Goal: Information Seeking & Learning: Learn about a topic

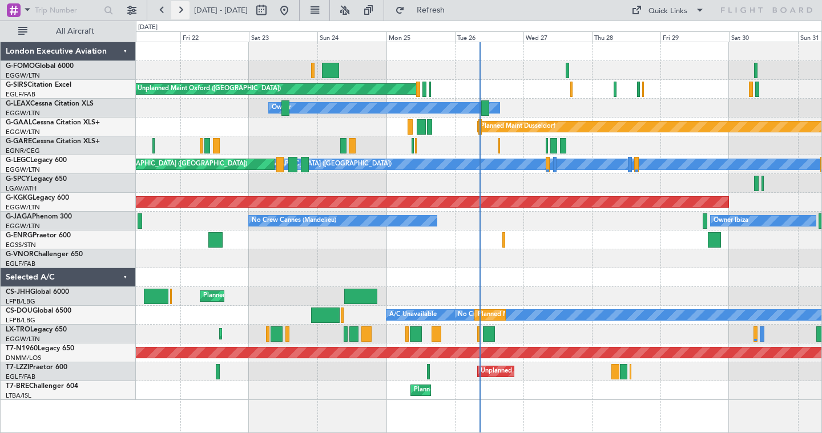
click at [177, 9] on button at bounding box center [180, 10] width 18 height 18
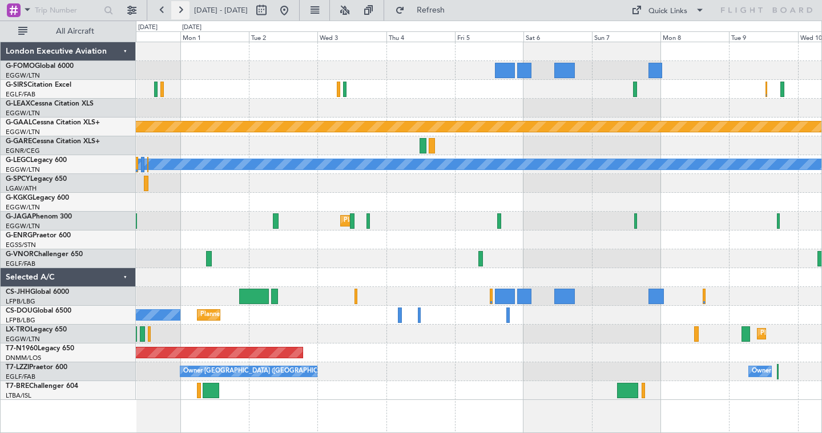
click at [184, 12] on button at bounding box center [180, 10] width 18 height 18
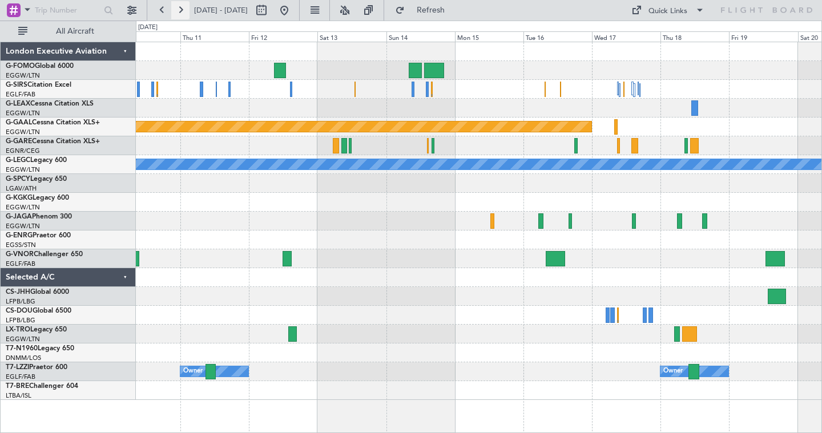
click at [184, 12] on button at bounding box center [180, 10] width 18 height 18
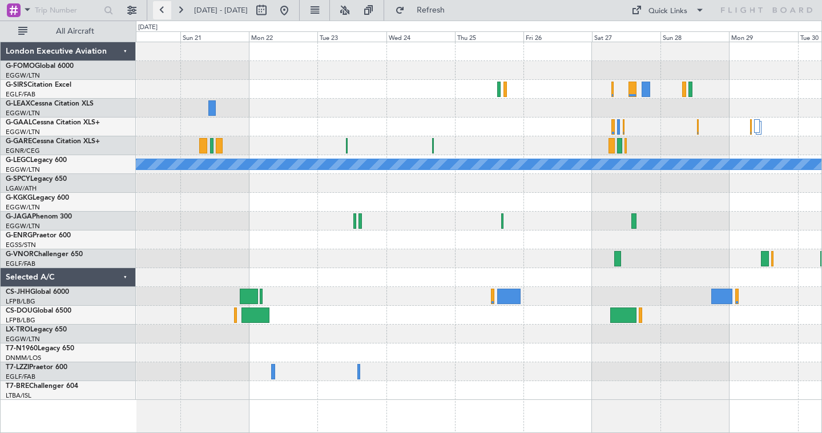
click at [162, 8] on button at bounding box center [162, 10] width 18 height 18
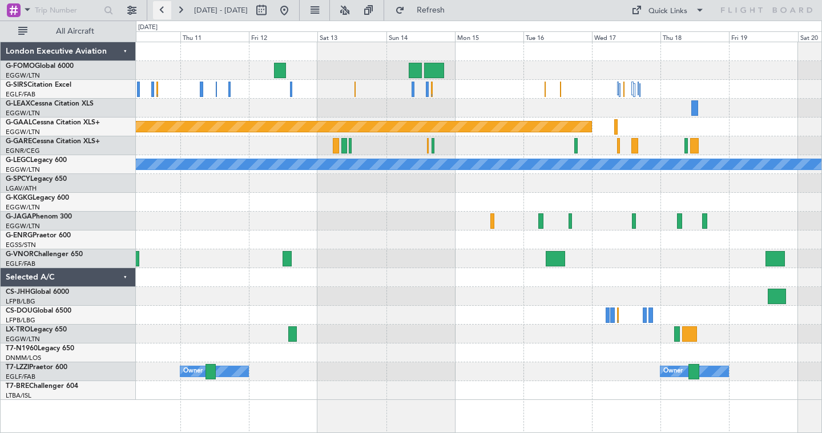
click at [161, 10] on button at bounding box center [162, 10] width 18 height 18
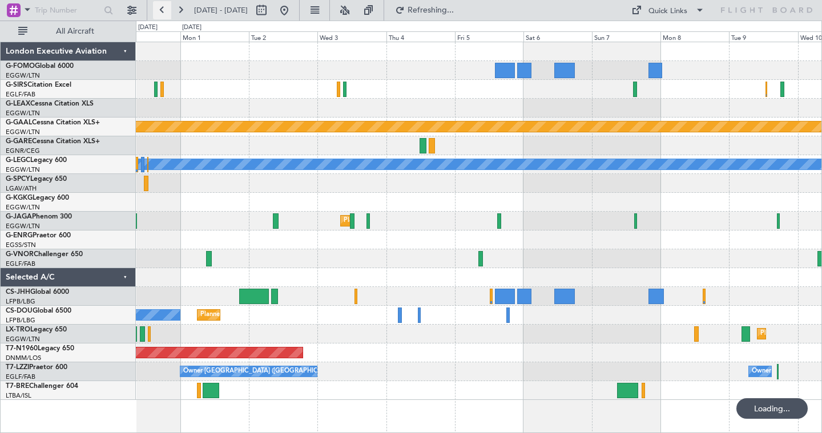
click at [161, 10] on button at bounding box center [162, 10] width 18 height 18
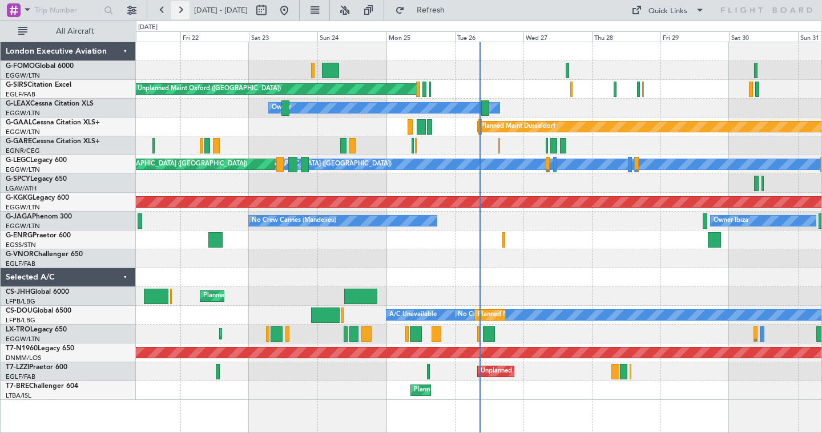
click at [176, 10] on button at bounding box center [180, 10] width 18 height 18
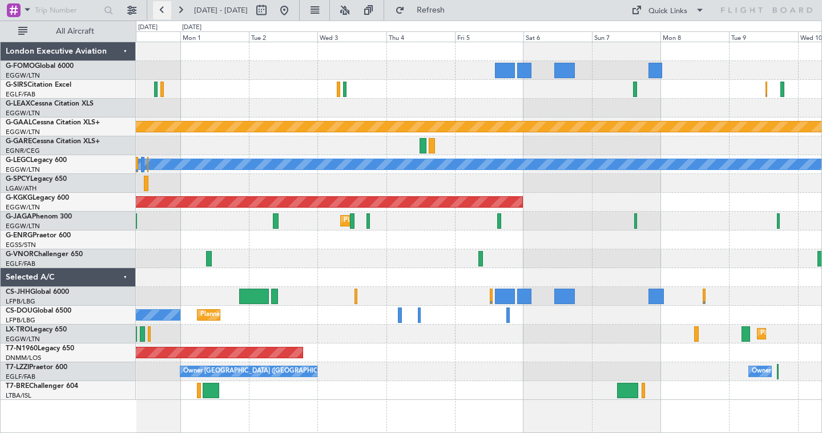
click at [163, 9] on button at bounding box center [162, 10] width 18 height 18
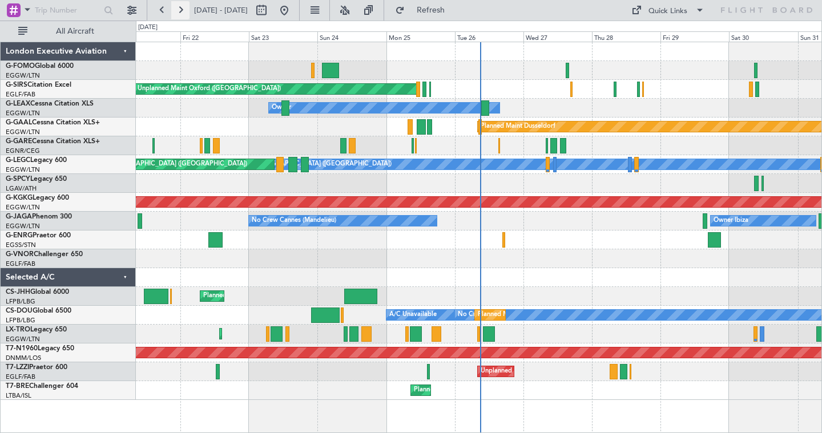
click at [183, 15] on button at bounding box center [180, 10] width 18 height 18
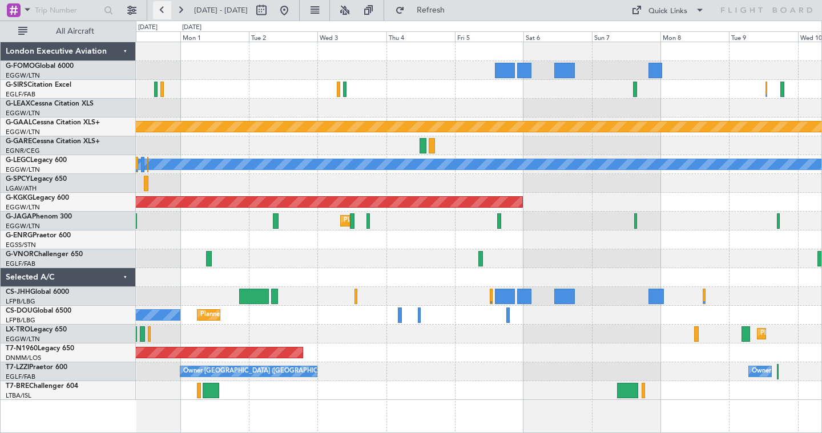
click at [166, 9] on button at bounding box center [162, 10] width 18 height 18
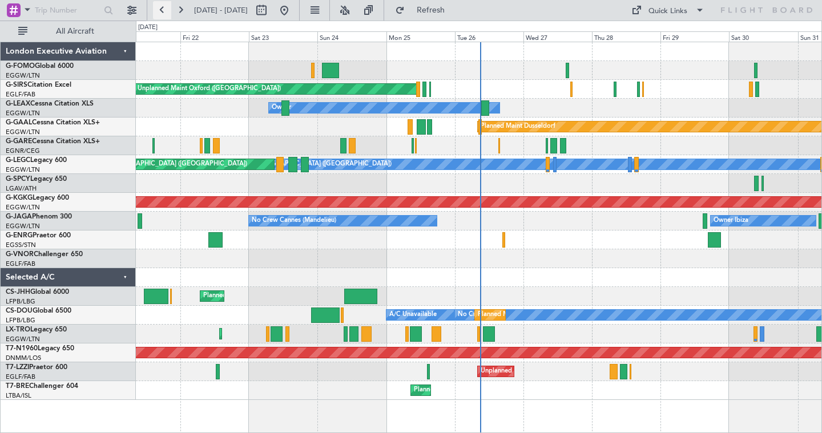
click at [164, 11] on button at bounding box center [162, 10] width 18 height 18
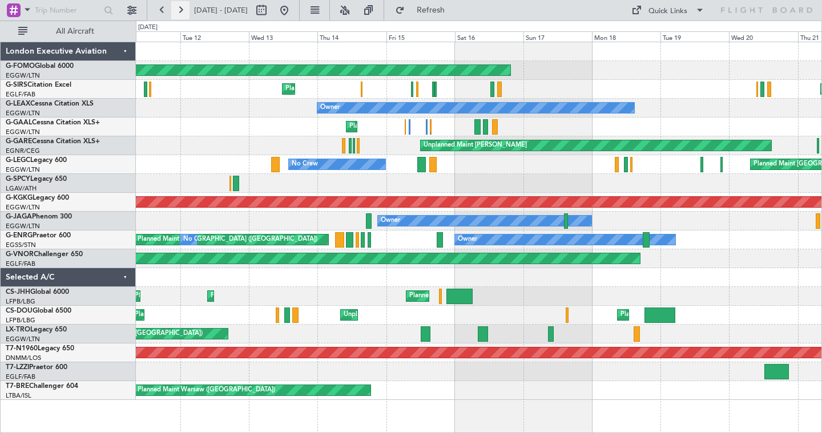
click at [179, 9] on button at bounding box center [180, 10] width 18 height 18
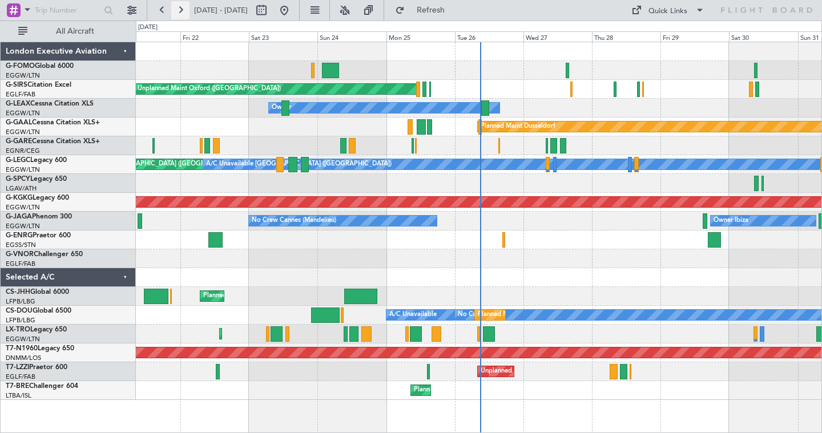
click at [180, 14] on button at bounding box center [180, 10] width 18 height 18
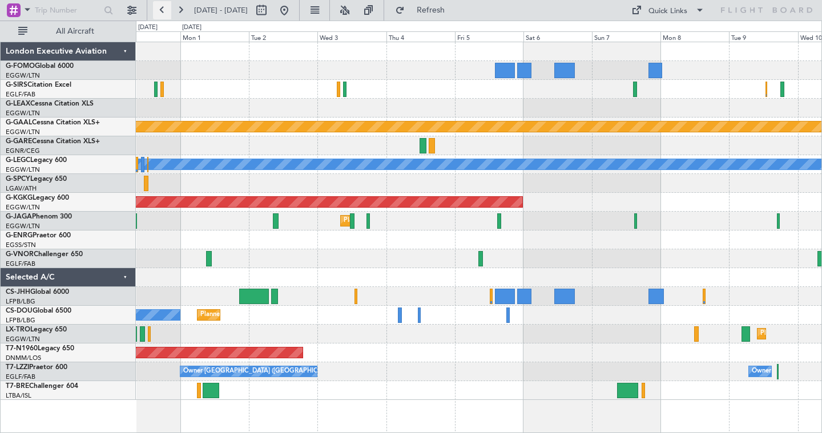
click at [164, 11] on button at bounding box center [162, 10] width 18 height 18
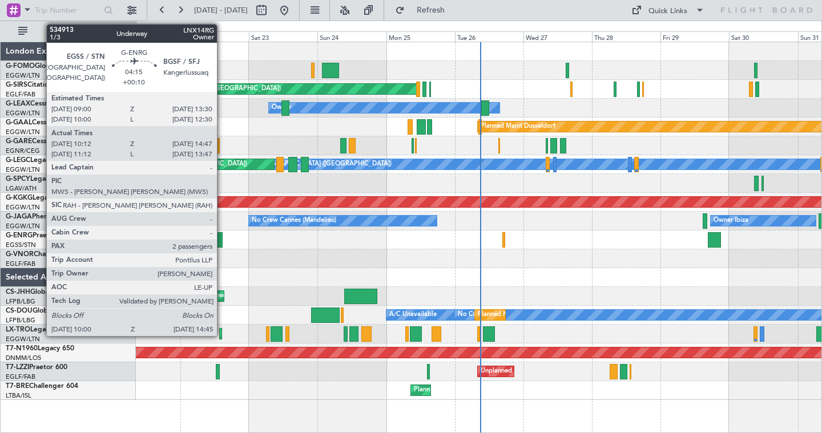
click at [222, 247] on div at bounding box center [215, 239] width 14 height 15
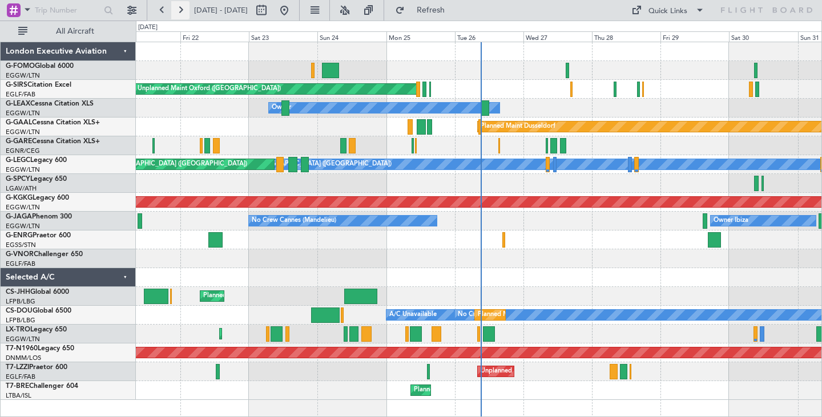
click at [179, 11] on button at bounding box center [180, 10] width 18 height 18
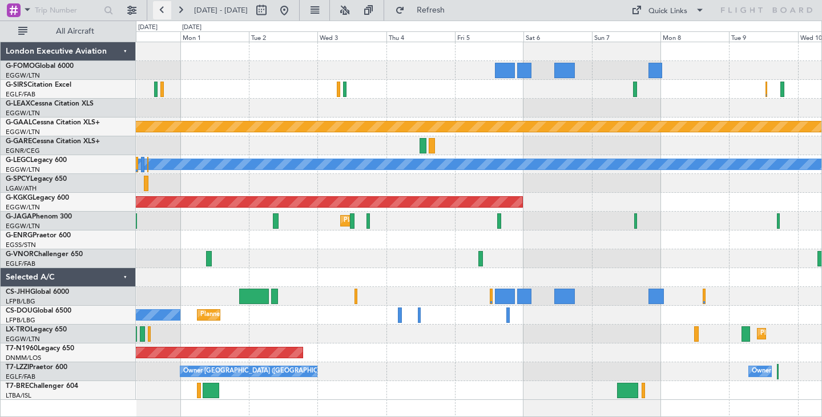
click at [163, 9] on button at bounding box center [162, 10] width 18 height 18
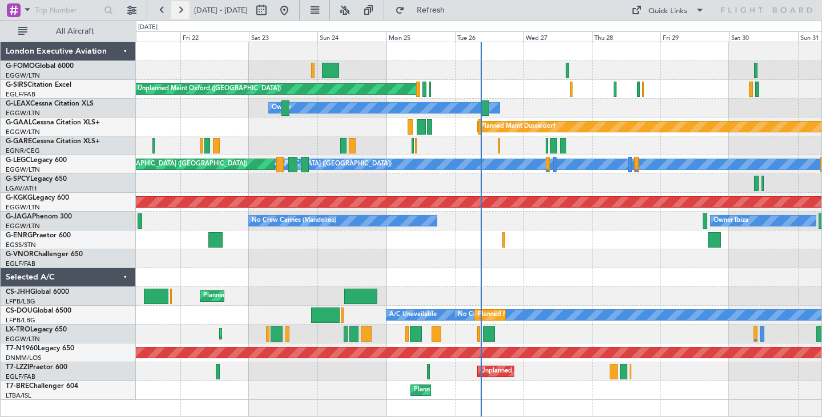
click at [184, 11] on button at bounding box center [180, 10] width 18 height 18
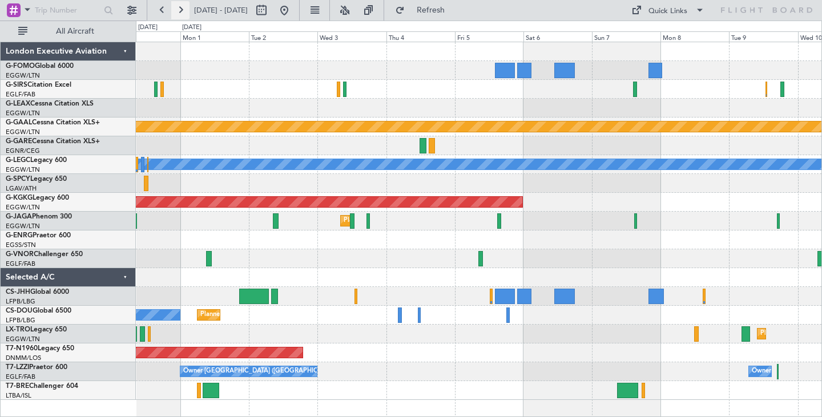
click at [185, 6] on button at bounding box center [180, 10] width 18 height 18
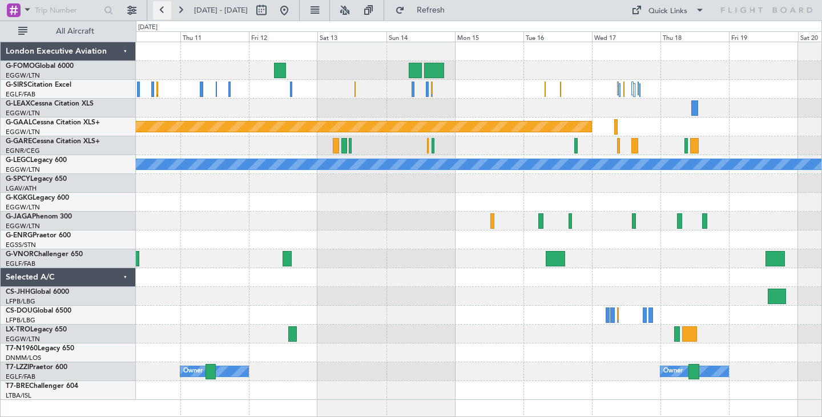
click at [163, 10] on button at bounding box center [162, 10] width 18 height 18
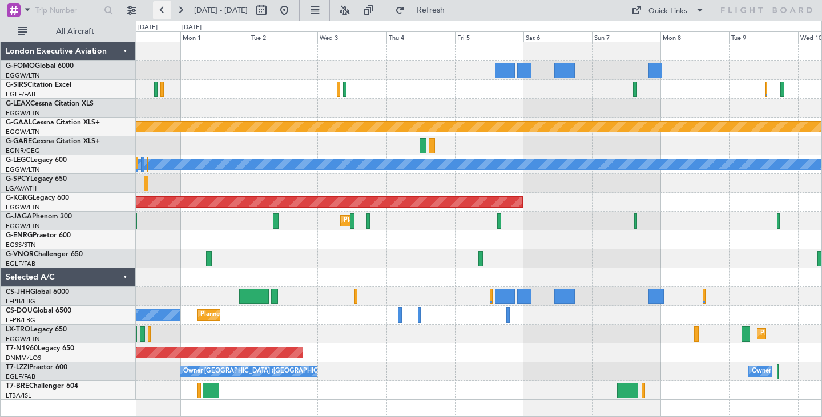
click at [163, 11] on button at bounding box center [162, 10] width 18 height 18
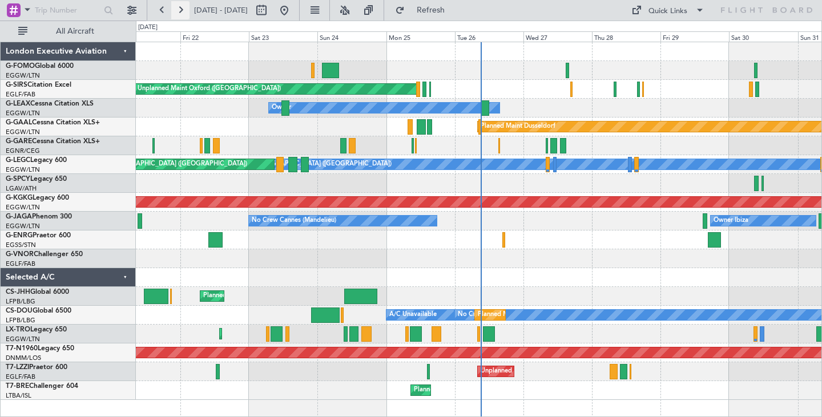
click at [179, 5] on button at bounding box center [180, 10] width 18 height 18
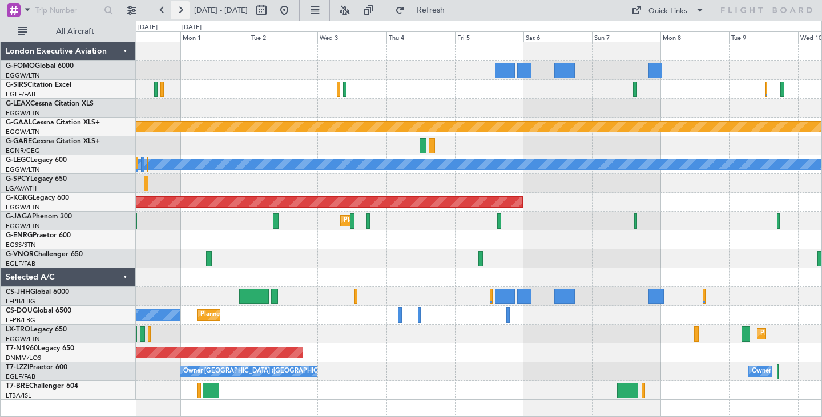
click at [179, 5] on button at bounding box center [180, 10] width 18 height 18
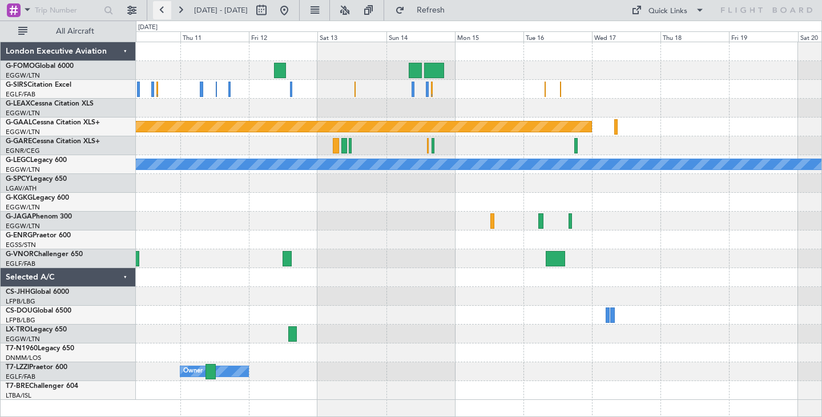
click at [160, 10] on button at bounding box center [162, 10] width 18 height 18
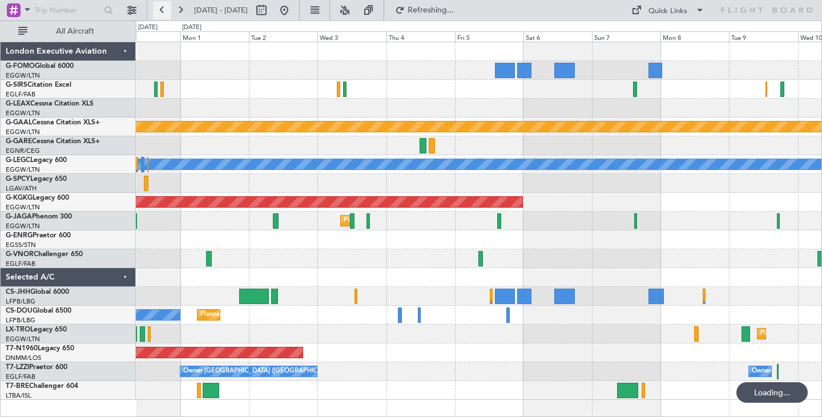
click at [160, 10] on button at bounding box center [162, 10] width 18 height 18
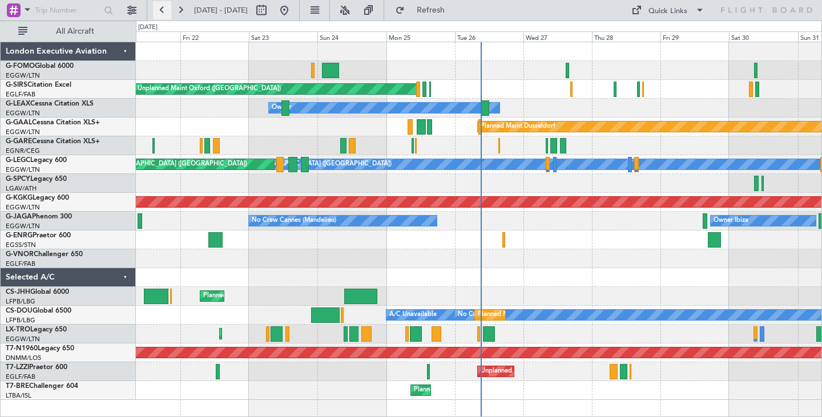
click at [167, 8] on button at bounding box center [162, 10] width 18 height 18
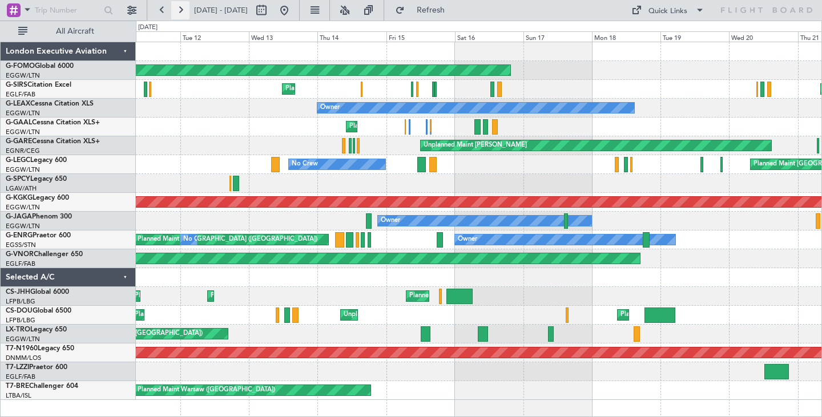
click at [179, 12] on button at bounding box center [180, 10] width 18 height 18
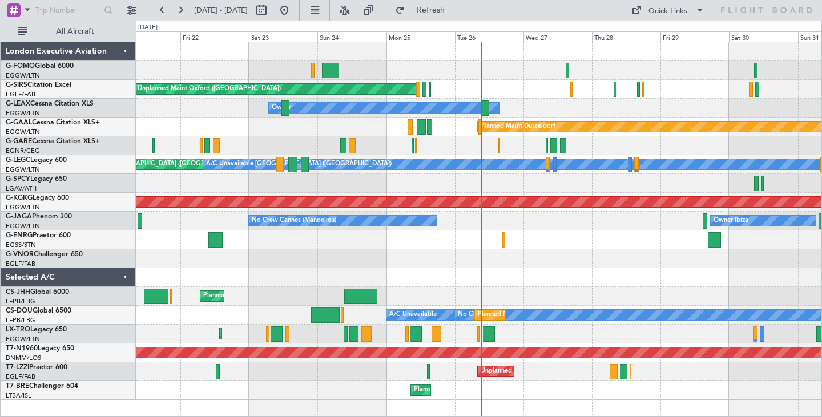
click at [382, 121] on div "Planned Maint Dusseldorf" at bounding box center [479, 127] width 686 height 19
click at [178, 7] on button at bounding box center [180, 10] width 18 height 18
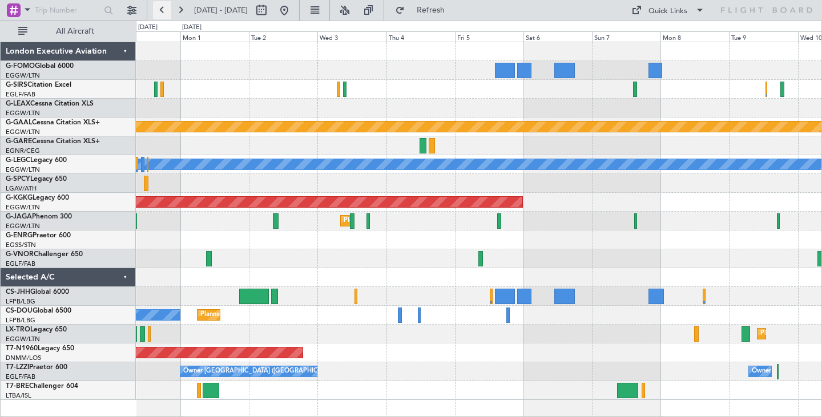
click at [165, 10] on button at bounding box center [162, 10] width 18 height 18
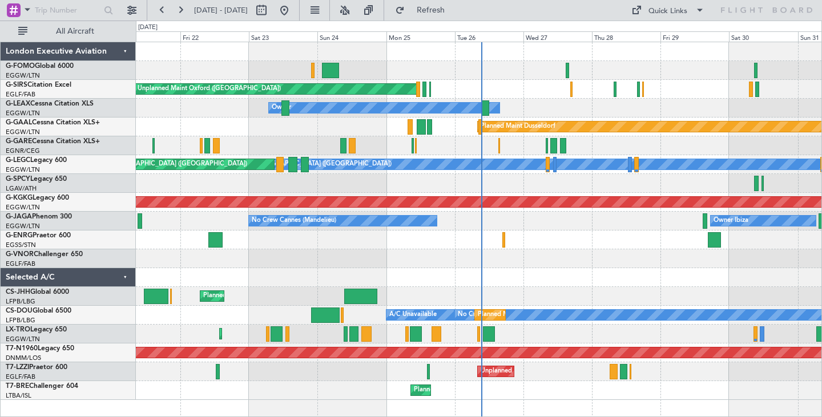
click at [495, 259] on div at bounding box center [479, 258] width 686 height 19
click at [182, 11] on button at bounding box center [180, 10] width 18 height 18
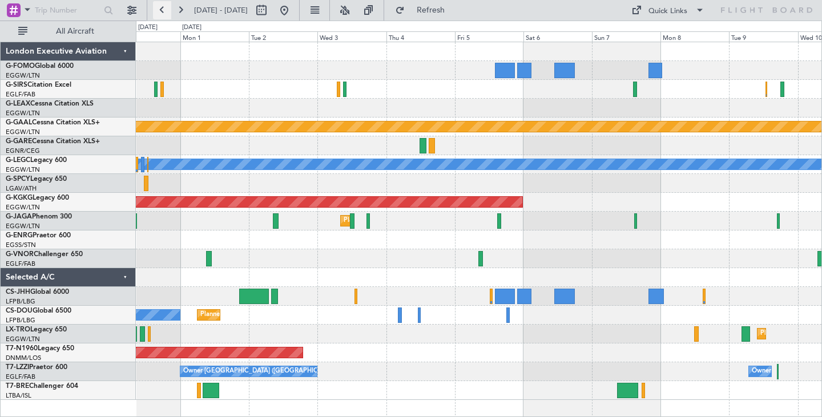
click at [160, 10] on button at bounding box center [162, 10] width 18 height 18
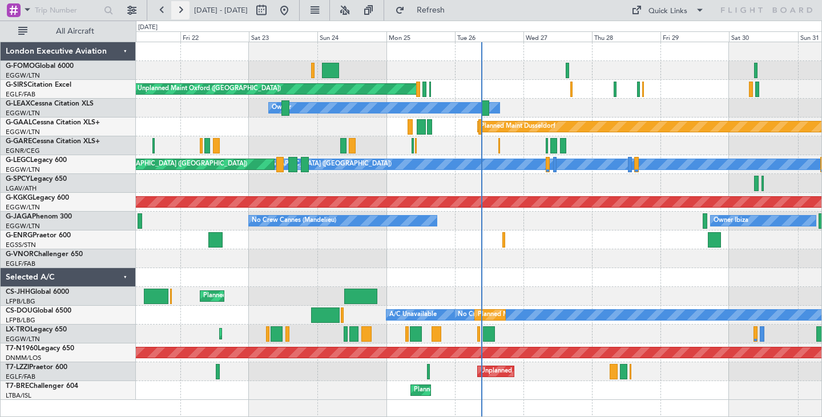
click at [181, 11] on button at bounding box center [180, 10] width 18 height 18
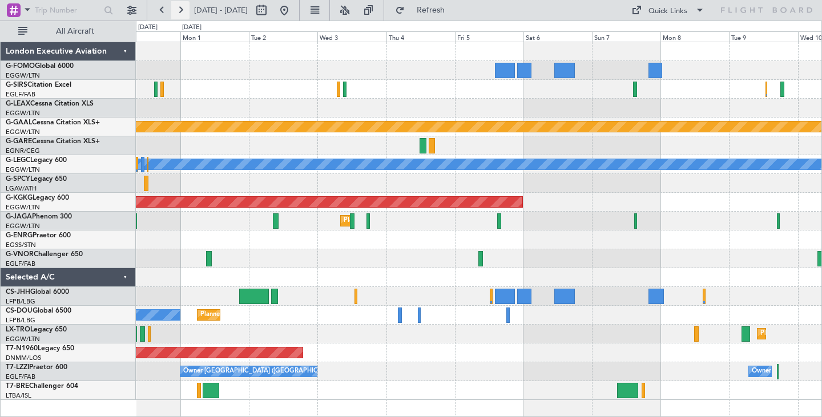
click at [178, 11] on button at bounding box center [180, 10] width 18 height 18
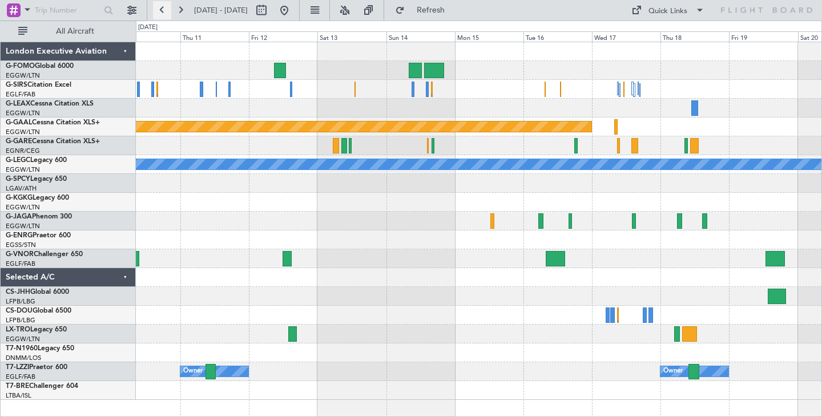
click at [161, 10] on button at bounding box center [162, 10] width 18 height 18
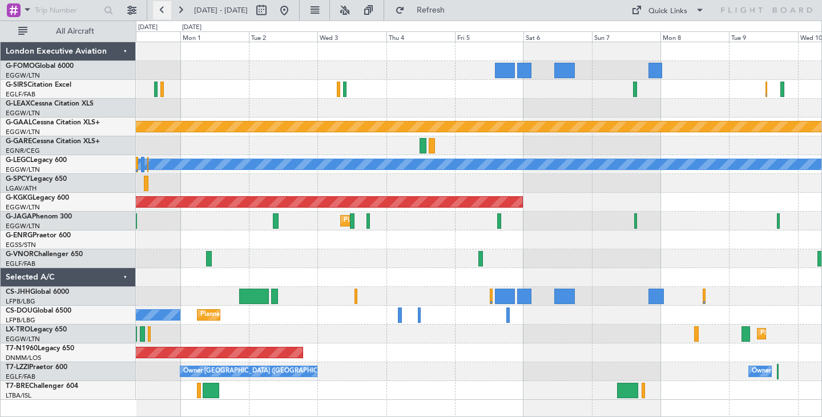
click at [161, 10] on button at bounding box center [162, 10] width 18 height 18
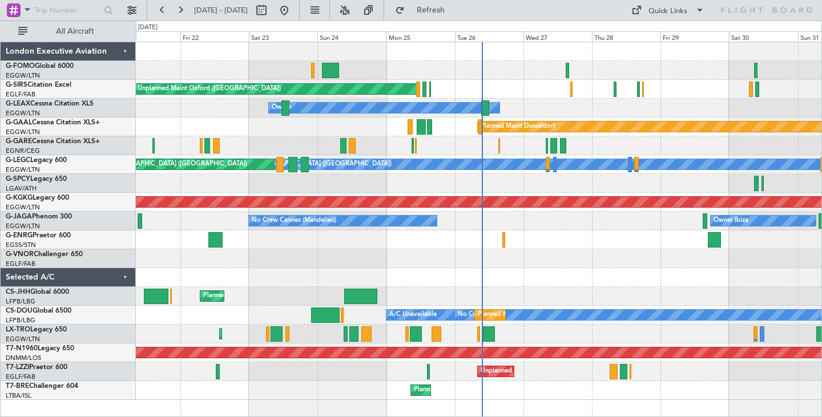
click at [634, 388] on div "Planned Maint Warsaw ([GEOGRAPHIC_DATA])" at bounding box center [479, 390] width 686 height 19
click at [180, 11] on button at bounding box center [180, 10] width 18 height 18
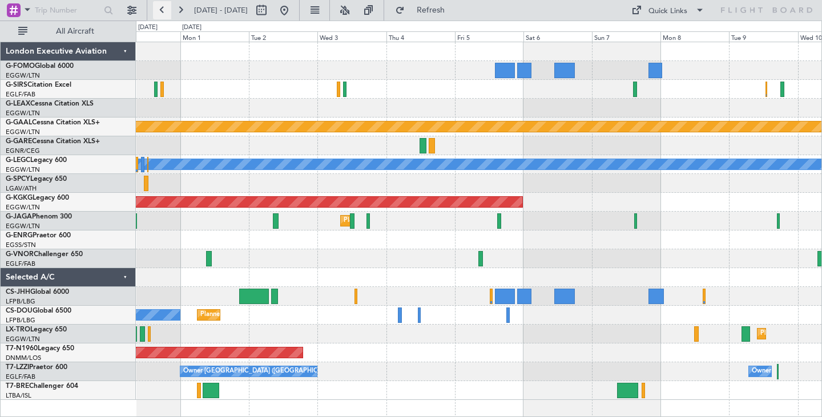
click at [160, 9] on button at bounding box center [162, 10] width 18 height 18
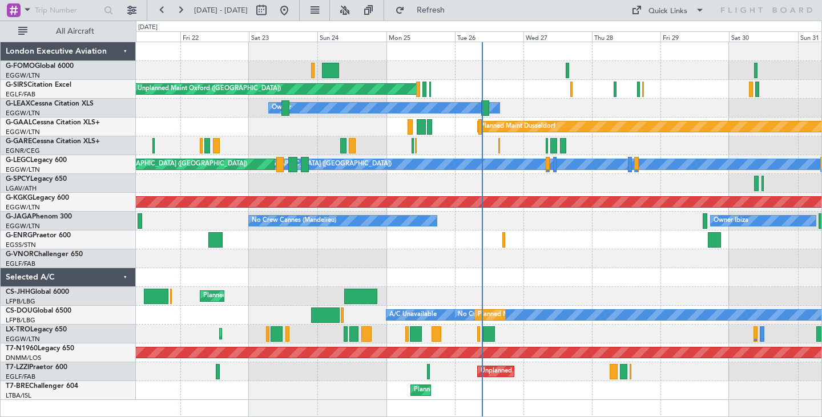
click at [511, 98] on div "Unplanned Maint Oxford ([GEOGRAPHIC_DATA])" at bounding box center [479, 89] width 686 height 19
click at [525, 234] on div "Owner" at bounding box center [479, 240] width 686 height 19
click at [513, 143] on div "Unplanned Maint [PERSON_NAME]" at bounding box center [479, 145] width 686 height 19
